Goal: Task Accomplishment & Management: Use online tool/utility

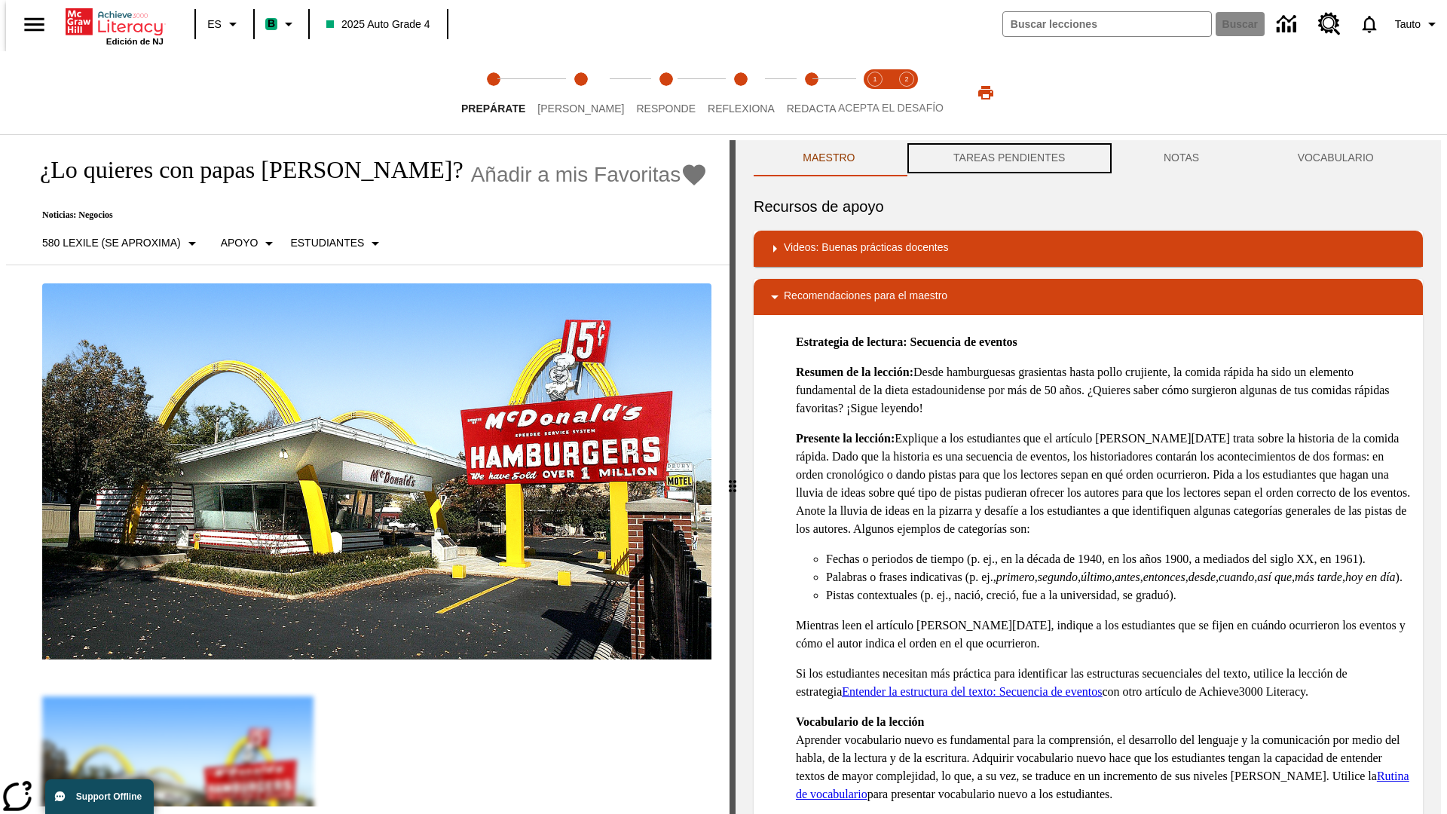
click at [1007, 158] on button "TAREAS PENDIENTES" at bounding box center [1009, 158] width 210 height 36
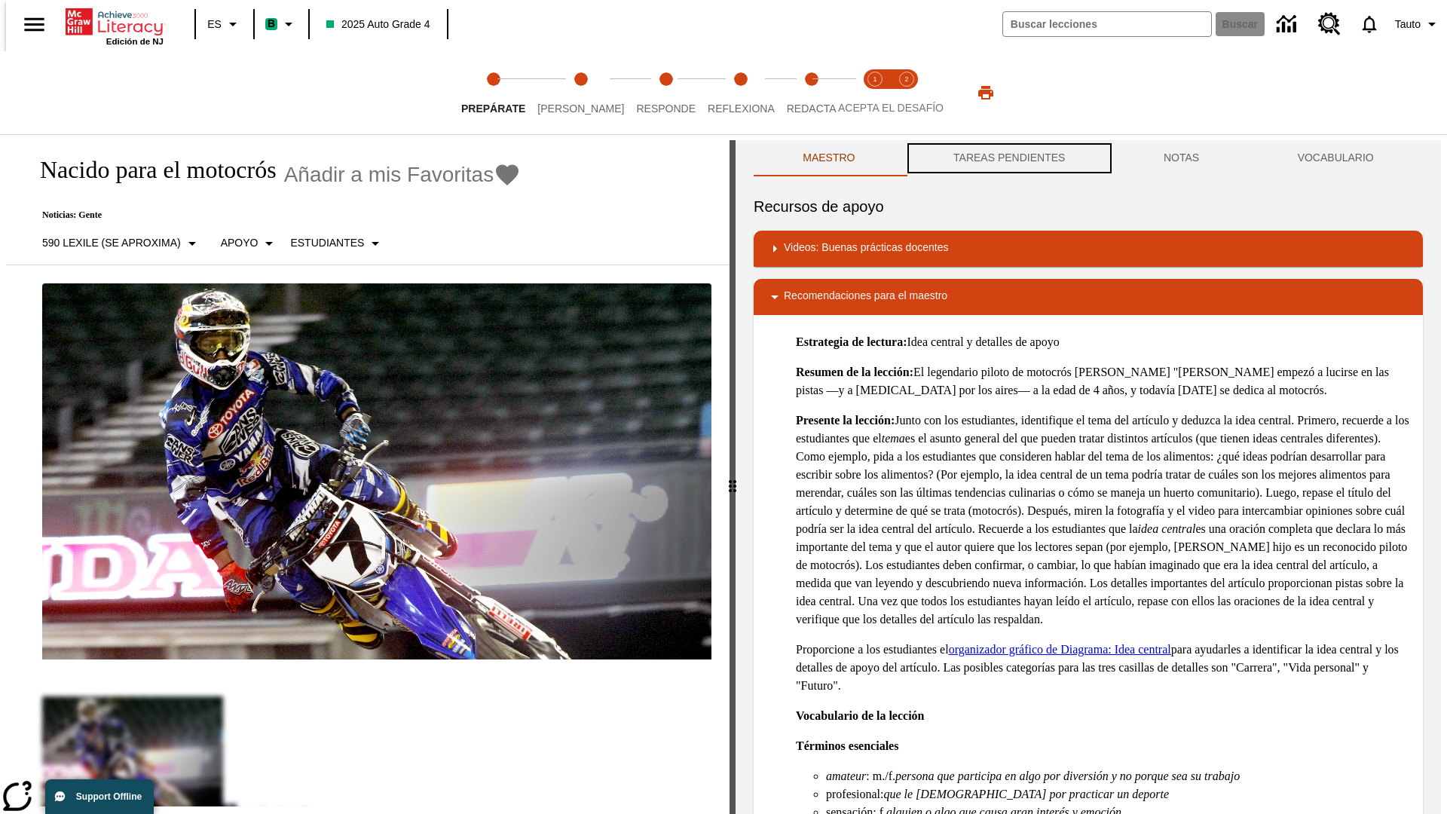
click at [1007, 158] on button "TAREAS PENDIENTES" at bounding box center [1009, 158] width 210 height 36
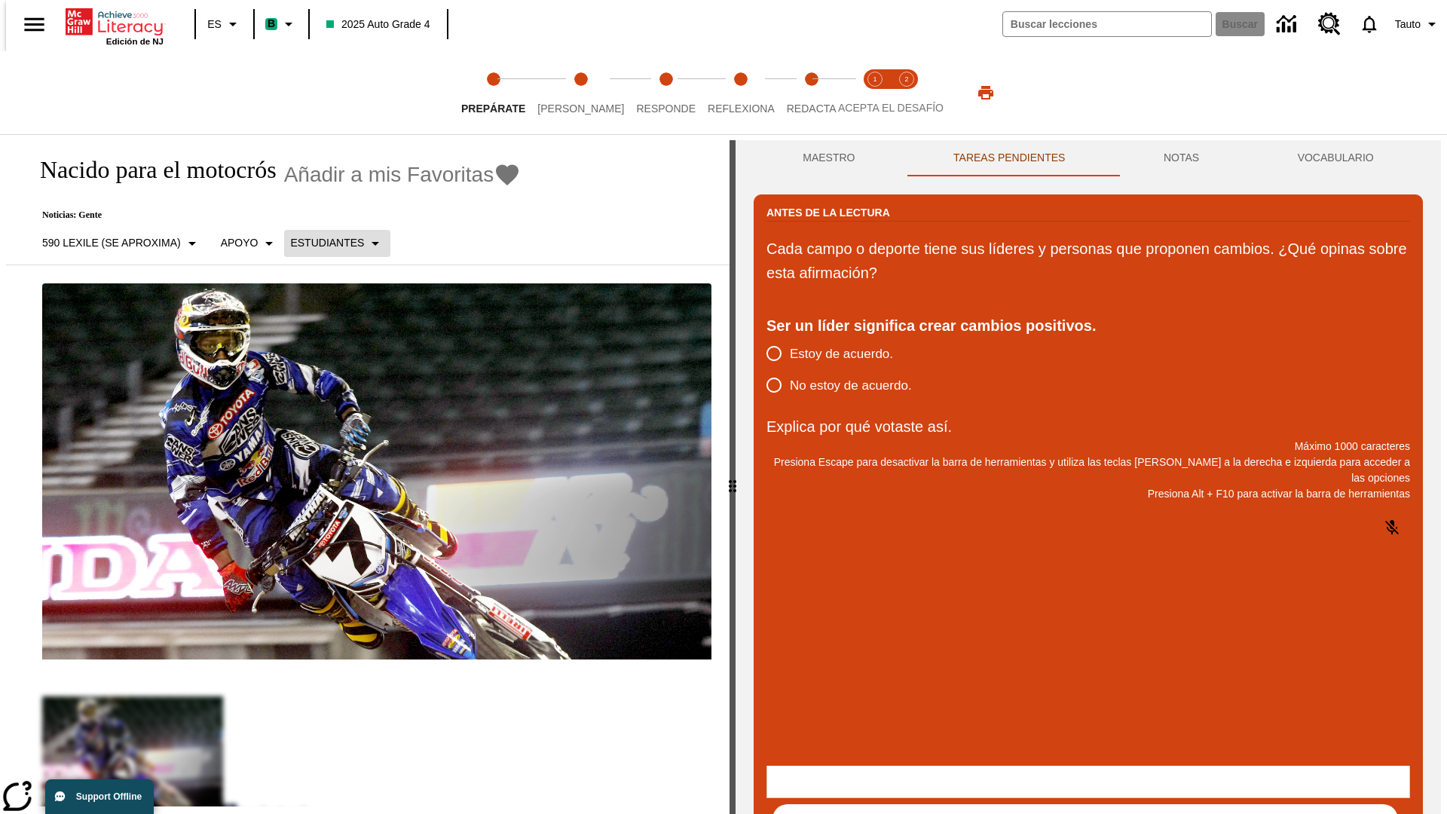
click at [328, 243] on p "Estudiantes" at bounding box center [327, 243] width 74 height 16
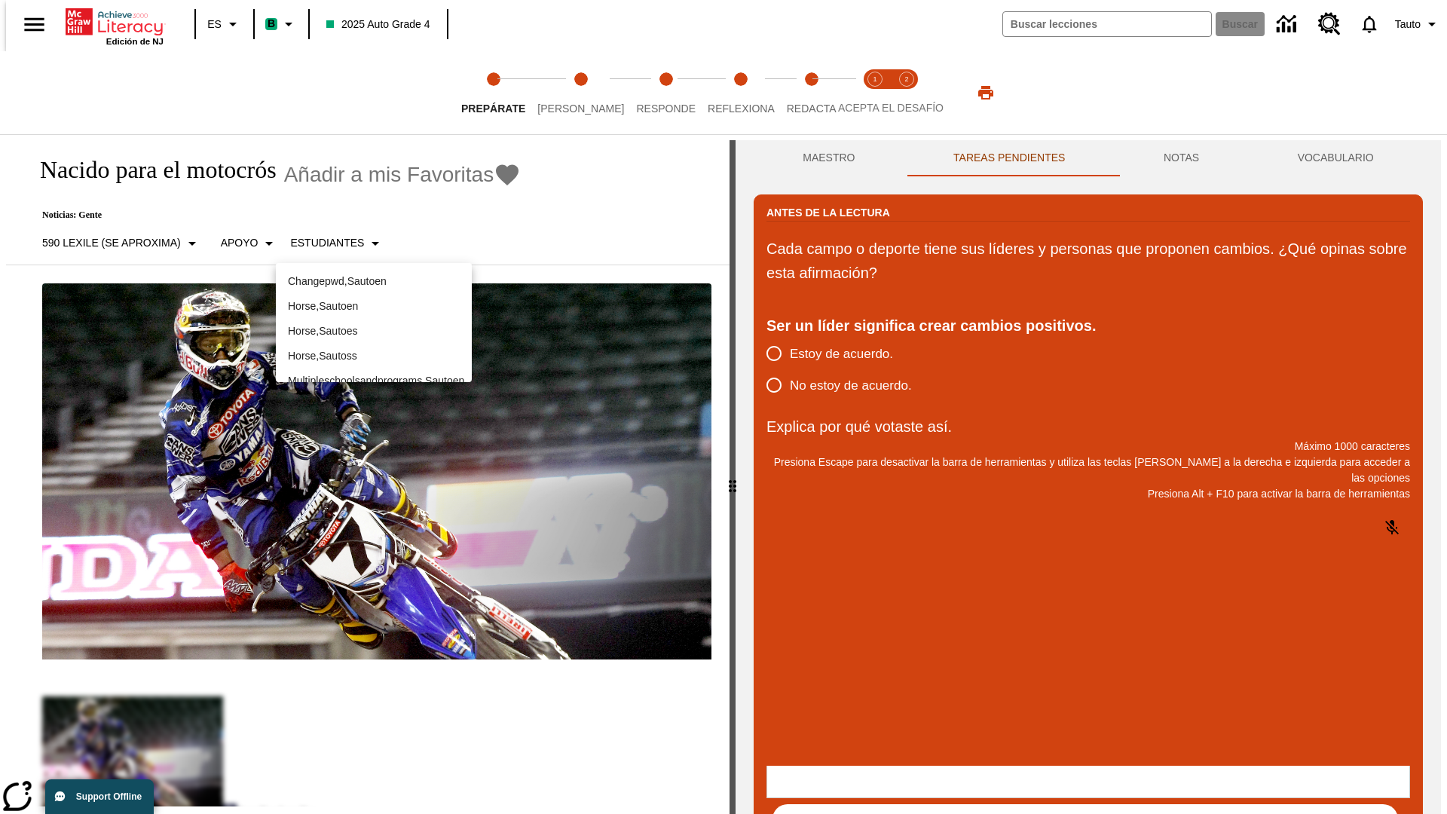
click at [374, 323] on p "Horse , Sautoes" at bounding box center [374, 331] width 172 height 16
